Goal: Task Accomplishment & Management: Use online tool/utility

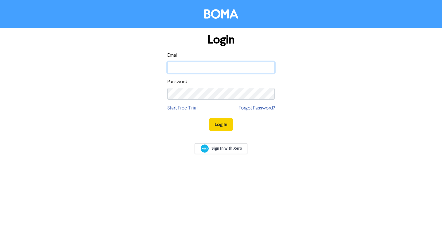
type input "[EMAIL_ADDRESS][DOMAIN_NAME]"
click at [220, 123] on button "Log In" at bounding box center [220, 124] width 23 height 13
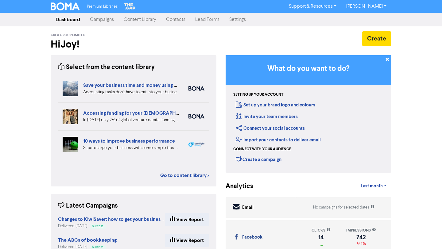
click at [103, 20] on link "Campaigns" at bounding box center [102, 20] width 34 height 12
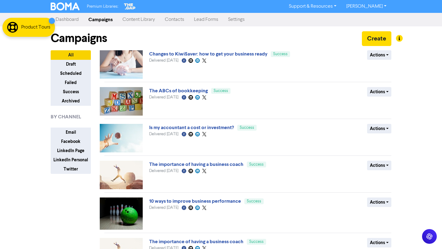
click at [147, 18] on link "Content Library" at bounding box center [139, 20] width 42 height 12
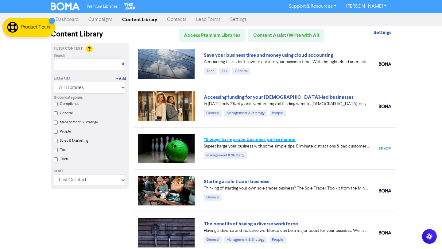
click at [258, 138] on link "10 ways to improve business performance" at bounding box center [250, 140] width 92 height 6
click at [253, 56] on link "Save your business time and money using cloud accounting" at bounding box center [268, 55] width 129 height 6
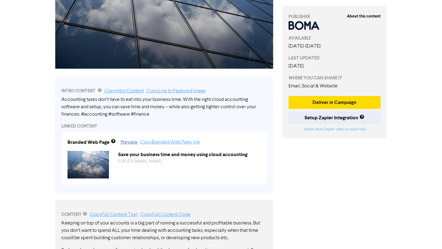
scroll to position [218, 0]
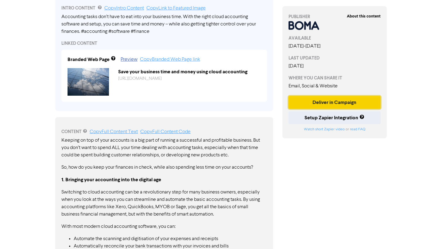
click at [308, 103] on button "Deliver in Campaign" at bounding box center [335, 102] width 92 height 13
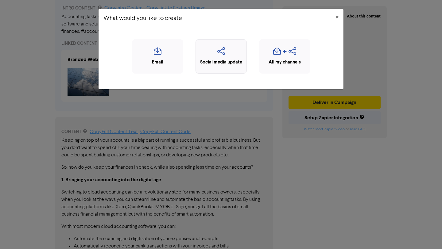
click at [223, 50] on icon "button" at bounding box center [221, 53] width 45 height 12
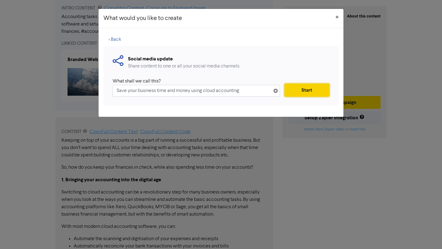
click at [307, 89] on button "Start" at bounding box center [307, 90] width 45 height 13
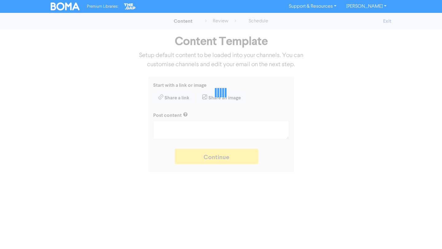
type textarea "x"
type textarea "Accounting tasks don’t have to eat into your business time. With the right clou…"
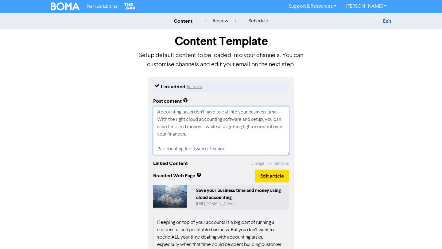
drag, startPoint x: 155, startPoint y: 146, endPoint x: 254, endPoint y: 148, distance: 98.6
click at [254, 148] on textarea "Accounting tasks don’t have to eat into your business time. With the right clou…" at bounding box center [221, 131] width 136 height 49
paste textarea "🔖 Book a discovery call to determine if we are the right fit for each other: ht…"
type textarea "x"
type textarea "Accounting tasks don’t have to eat into your business time. With the right clou…"
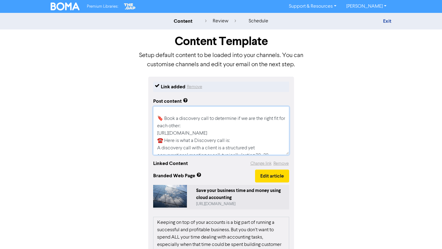
scroll to position [37, 0]
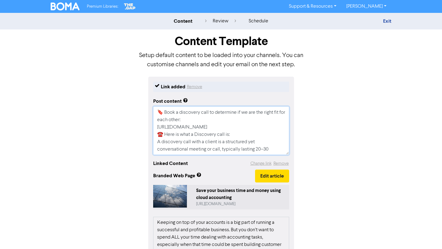
click at [266, 127] on textarea "Accounting tasks don’t have to eat into your business time. With the right clou…" at bounding box center [221, 131] width 136 height 49
type textarea "x"
type textarea "Accounting tasks don’t have to eat into your business time. With the right clou…"
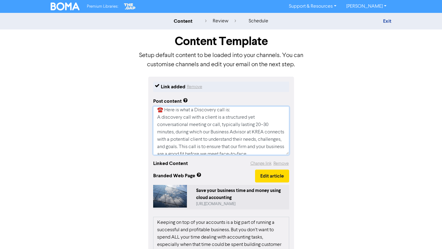
scroll to position [103, 0]
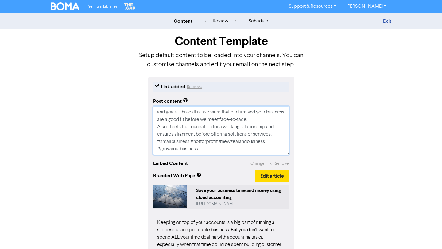
click at [275, 135] on textarea "Accounting tasks don’t have to eat into your business time. With the right clou…" at bounding box center [221, 131] width 136 height 49
type textarea "x"
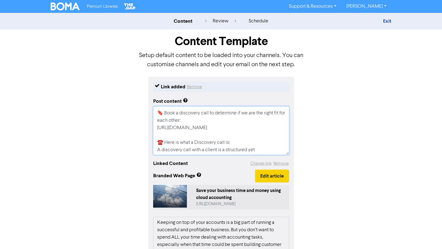
scroll to position [111, 0]
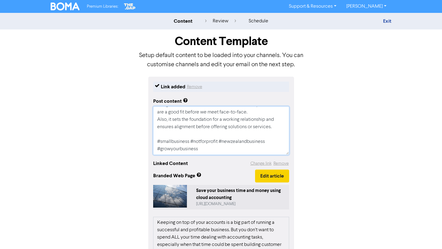
drag, startPoint x: 157, startPoint y: 111, endPoint x: 260, endPoint y: 175, distance: 122.0
click at [260, 175] on div "Link added Remove Post content Accounting tasks don’t have to eat into your bus…" at bounding box center [221, 225] width 146 height 296
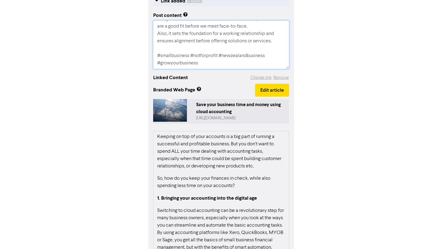
scroll to position [123, 0]
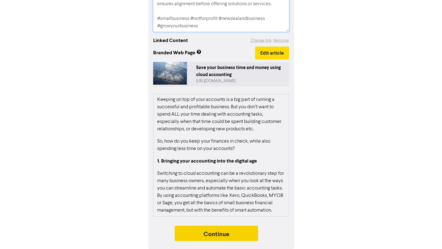
type textarea "Accounting tasks don’t have to eat into your business time. With the right clou…"
click at [245, 233] on button "Continue" at bounding box center [217, 233] width 84 height 15
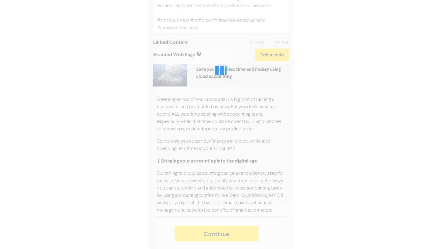
type textarea "x"
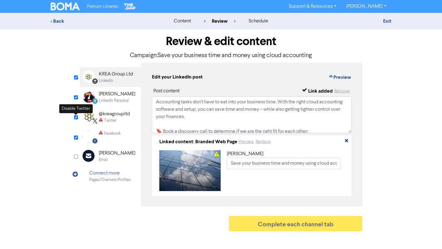
click at [76, 119] on input "checkbox" at bounding box center [76, 117] width 4 height 4
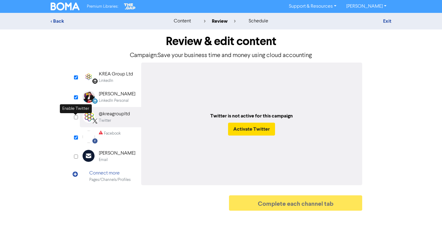
click at [76, 119] on input "checkbox" at bounding box center [76, 117] width 4 height 4
checkbox input "true"
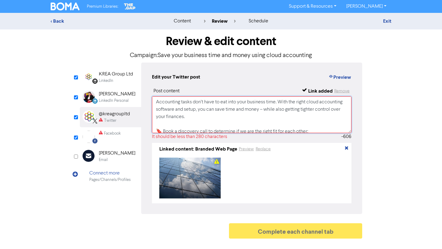
click at [201, 123] on textarea "Accounting tasks don’t have to eat into your business time. With the right clou…" at bounding box center [252, 114] width 200 height 37
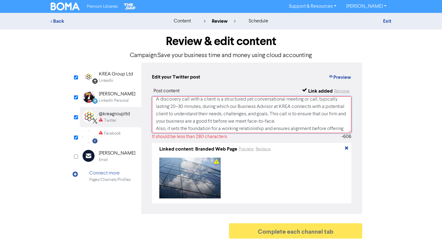
scroll to position [108, 0]
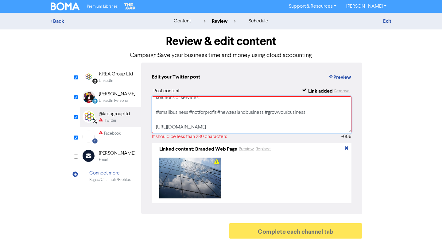
drag, startPoint x: 155, startPoint y: 106, endPoint x: 287, endPoint y: 110, distance: 131.8
click at [287, 110] on textarea "Accounting tasks don’t have to eat into your business time. With the right clou…" at bounding box center [252, 114] width 200 height 37
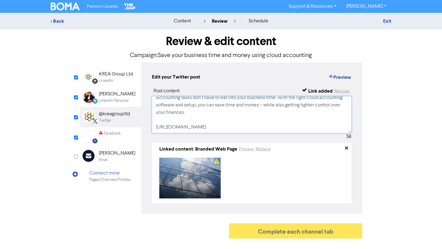
scroll to position [12, 0]
type textarea "Accounting tasks don’t have to eat into your business time. With the right clou…"
click at [76, 138] on input "checkbox" at bounding box center [76, 138] width 4 height 4
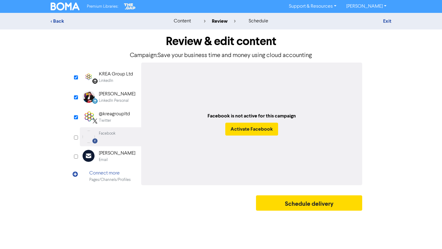
click at [76, 138] on input "checkbox" at bounding box center [76, 138] width 4 height 4
checkbox input "true"
select select "LEARN_MORE"
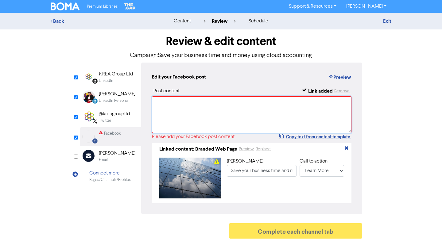
click at [192, 111] on textarea at bounding box center [252, 114] width 200 height 37
paste textarea "Accounting tasks don’t have to eat into your business time. With the right clou…"
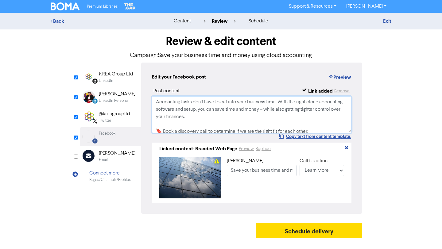
scroll to position [82, 0]
type textarea "Accounting tasks don’t have to eat into your business time. With the right clou…"
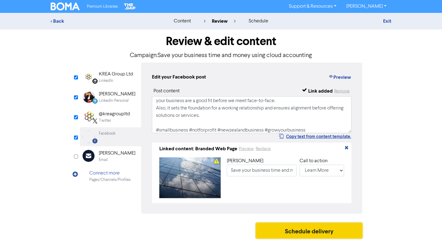
click at [346, 232] on button "Schedule delivery" at bounding box center [309, 230] width 106 height 15
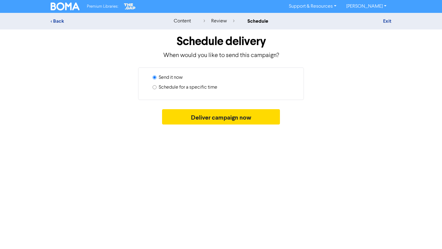
click at [206, 87] on label "Schedule for a specific time" at bounding box center [188, 87] width 59 height 7
click at [157, 87] on input "Schedule for a specific time" at bounding box center [155, 87] width 4 height 4
radio input "true"
radio input "false"
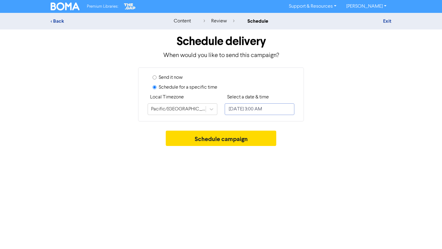
click at [249, 109] on input "October 14, 2025 3:00 AM" at bounding box center [260, 110] width 70 height 12
select select "9"
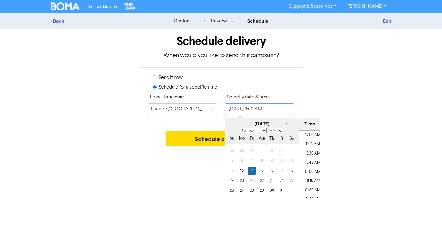
scroll to position [81, 0]
click at [241, 171] on div "13" at bounding box center [242, 171] width 8 height 8
click at [309, 168] on li "05:00 PM" at bounding box center [313, 170] width 28 height 9
type input "October 13, 2025 5:00 PM"
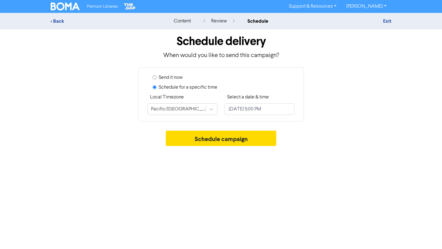
click at [350, 144] on div "Schedule campaign" at bounding box center [221, 140] width 341 height 18
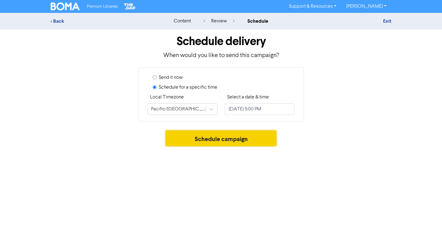
click at [261, 143] on button "Schedule campaign" at bounding box center [221, 138] width 111 height 15
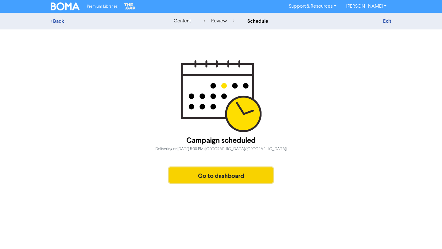
click at [242, 178] on button "Go to dashboard" at bounding box center [221, 175] width 104 height 15
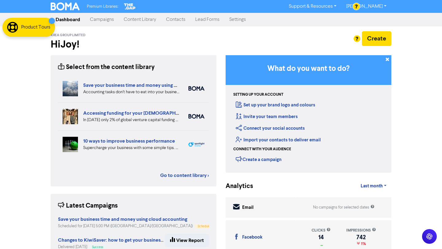
click at [106, 21] on link "Campaigns" at bounding box center [102, 20] width 34 height 12
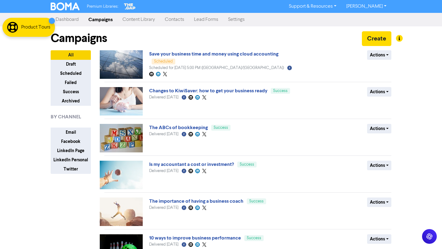
click at [142, 20] on link "Content Library" at bounding box center [139, 20] width 42 height 12
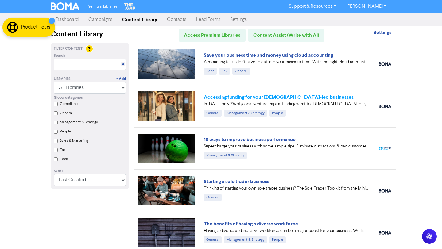
click at [250, 98] on link "Accessing funding for your female-led businesses" at bounding box center [279, 97] width 150 height 6
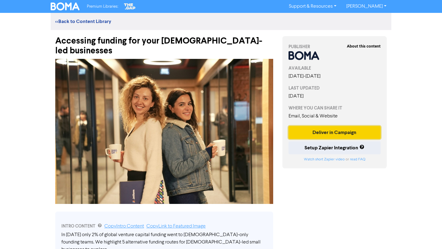
click at [329, 131] on button "Deliver in Campaign" at bounding box center [335, 132] width 92 height 13
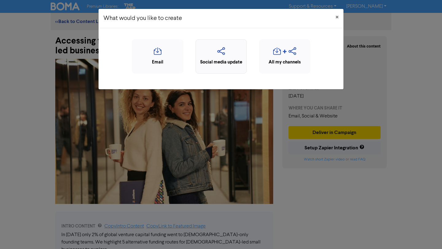
click at [229, 53] on icon "button" at bounding box center [221, 53] width 45 height 12
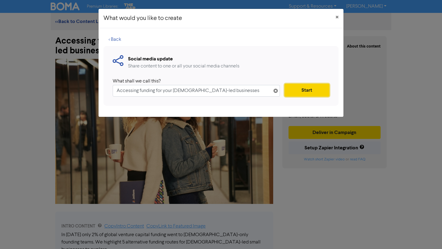
click at [301, 89] on button "Start" at bounding box center [307, 90] width 45 height 13
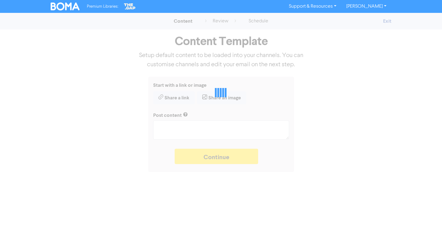
type textarea "x"
type textarea "In 2024 only 2% of global venture capital funding went to female-only founding …"
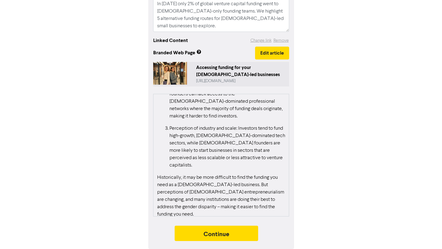
scroll to position [249, 0]
